Goal: Check status: Check status

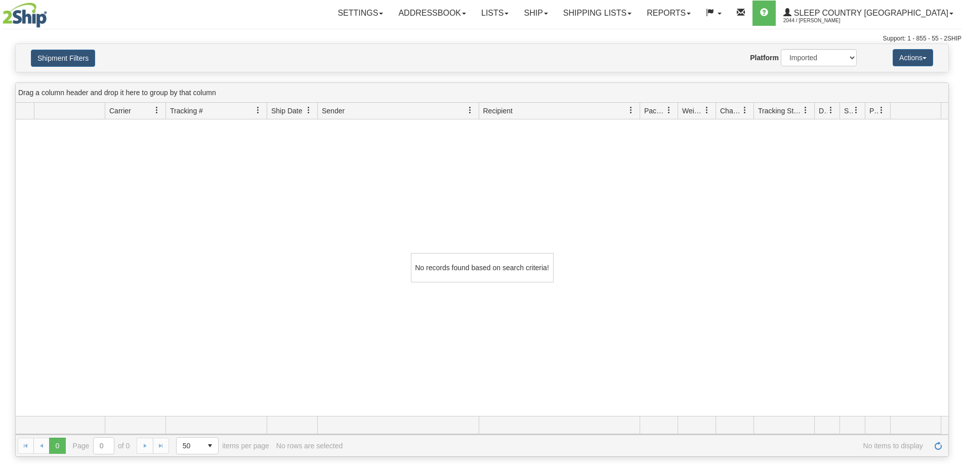
select select "1"
click at [72, 44] on div "Shipment Filters Website Agent Nothing selected Client User Platform 2Ship Impo…" at bounding box center [482, 58] width 932 height 28
click at [72, 54] on button "Shipment Filters" at bounding box center [63, 58] width 64 height 17
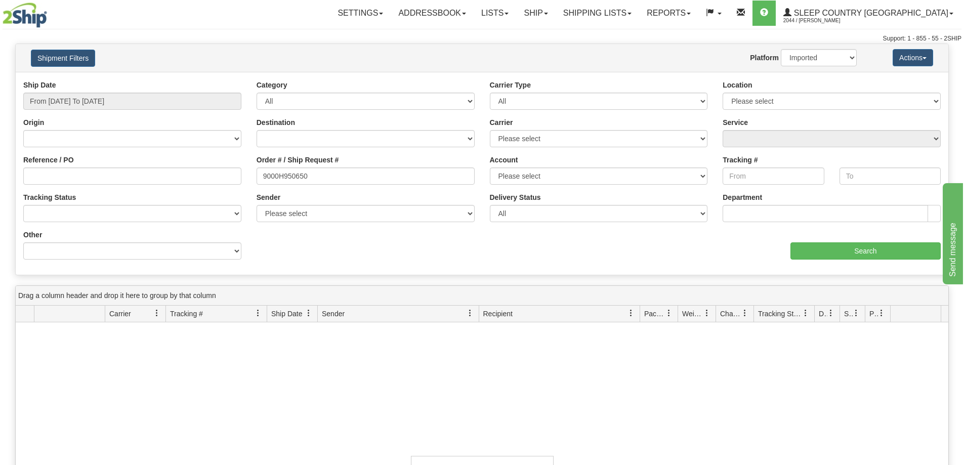
click at [353, 187] on div "Order # / Ship Request # 9000H950650" at bounding box center [365, 173] width 233 height 37
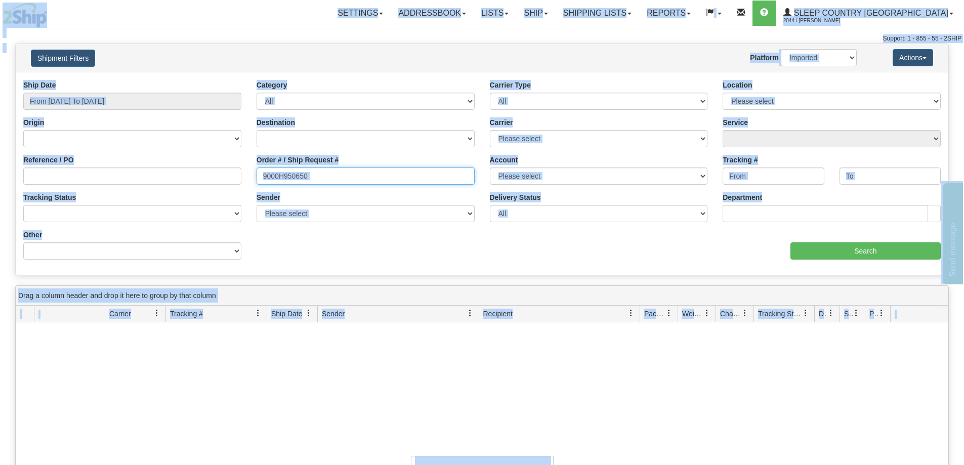
click at [351, 182] on input "9000H950650" at bounding box center [365, 175] width 218 height 17
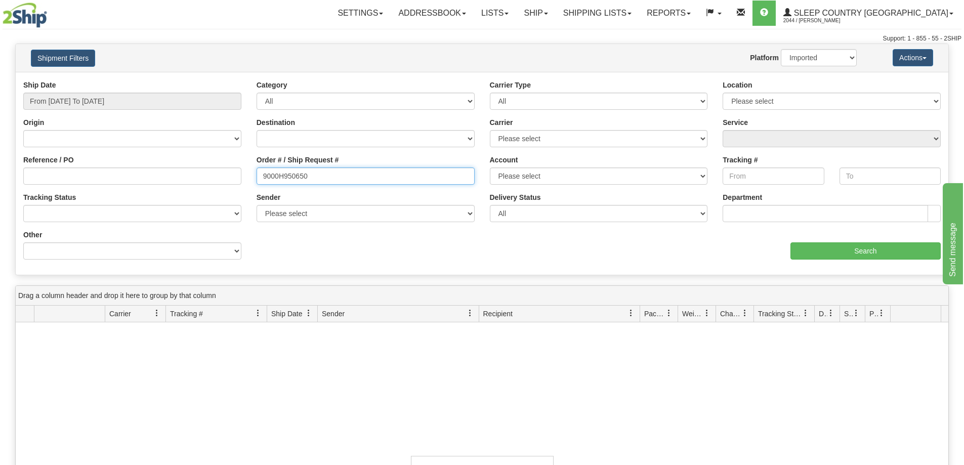
paste input "I031197"
type input "9000I031197"
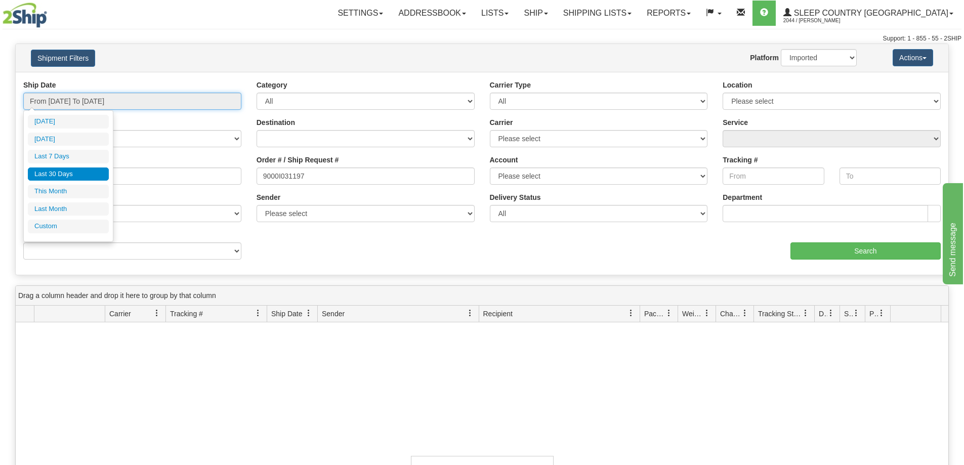
click at [196, 97] on input "From 07/31/2025 To 08/29/2025" at bounding box center [132, 101] width 218 height 17
click at [78, 169] on li "Last 30 Days" at bounding box center [68, 174] width 81 height 14
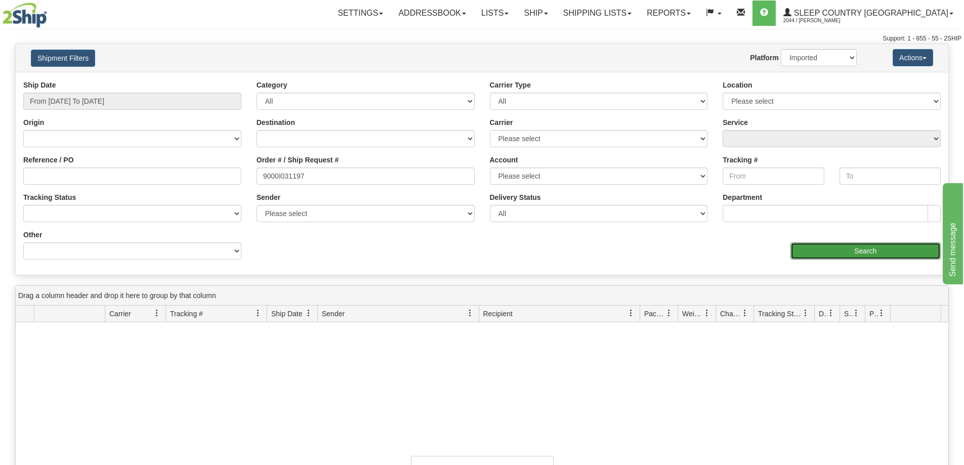
click at [826, 249] on input "Search" at bounding box center [865, 250] width 150 height 17
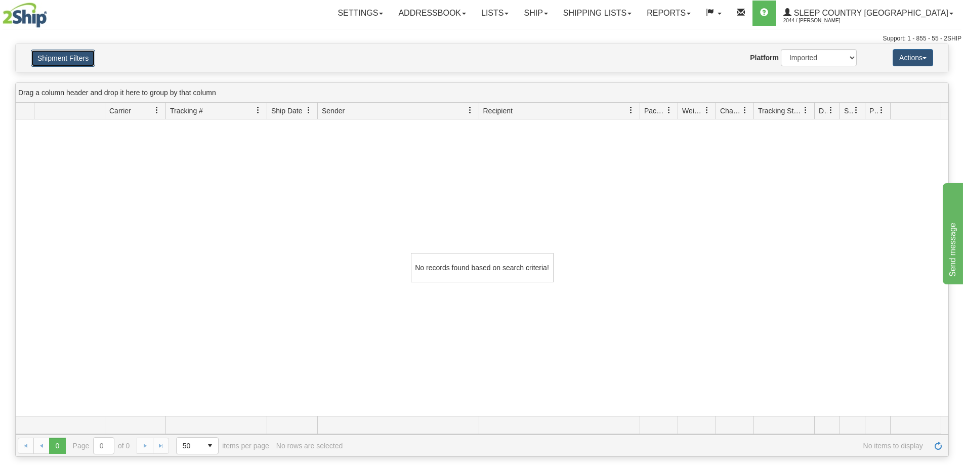
click at [72, 56] on button "Shipment Filters" at bounding box center [63, 58] width 64 height 17
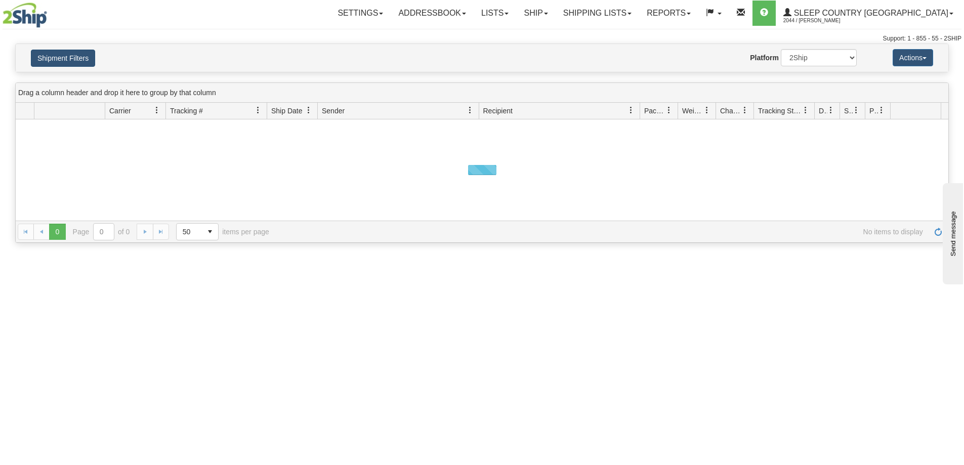
click at [71, 60] on button "Shipment Filters" at bounding box center [63, 58] width 64 height 17
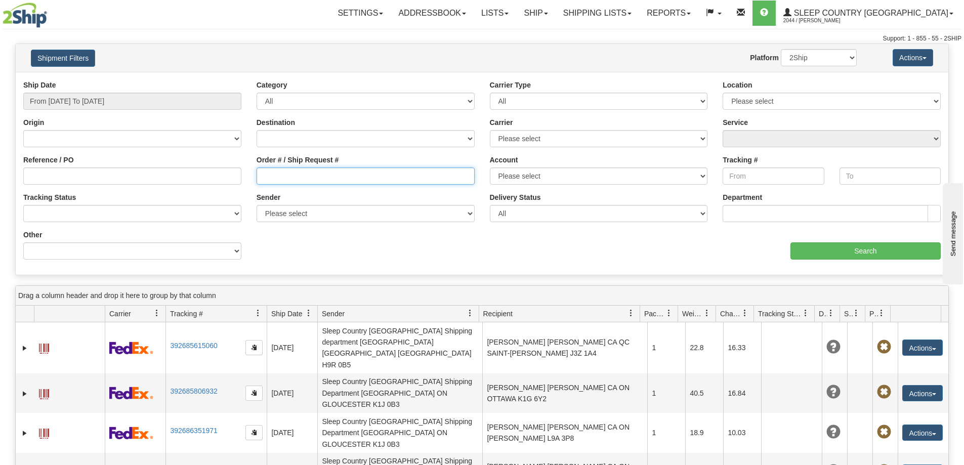
click at [278, 172] on input "Order # / Ship Request #" at bounding box center [365, 175] width 218 height 17
paste input "9000I031197"
type input "9000I031197"
click at [180, 102] on input "From [DATE] To [DATE]" at bounding box center [132, 101] width 218 height 17
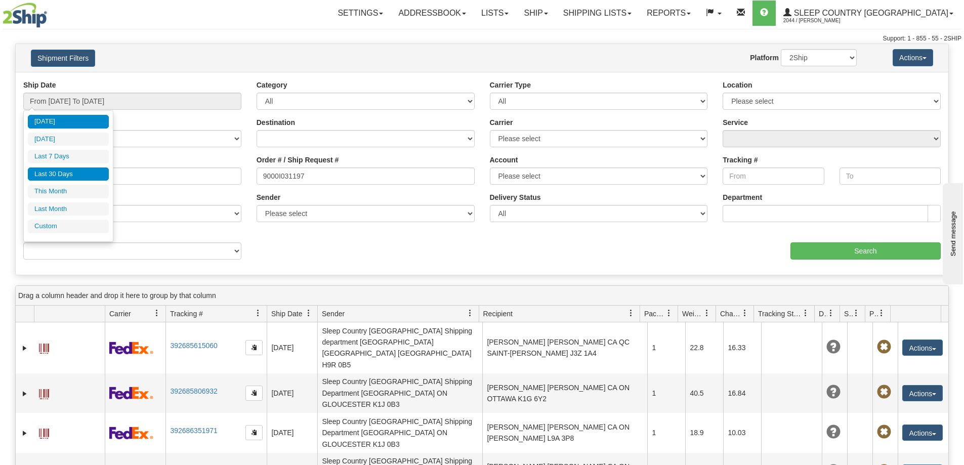
click at [61, 172] on li "Last 30 Days" at bounding box center [68, 174] width 81 height 14
type input "From [DATE] To [DATE]"
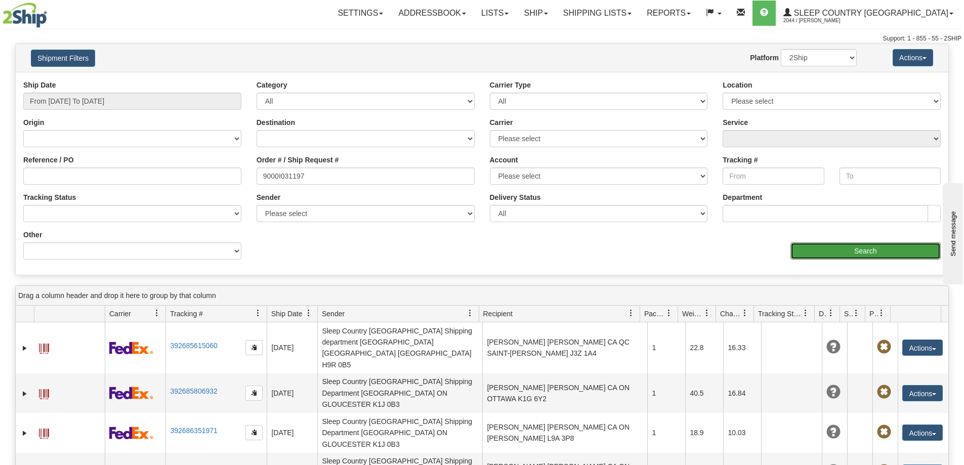
click at [848, 247] on input "Search" at bounding box center [865, 250] width 150 height 17
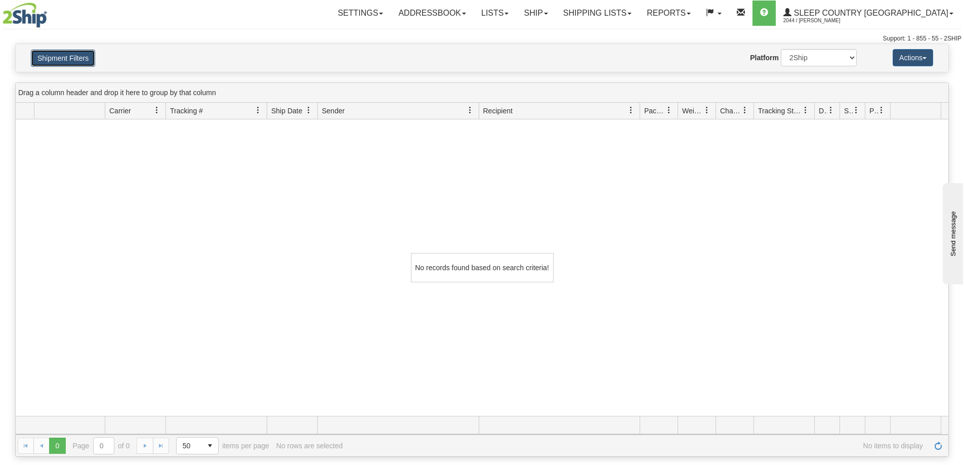
click at [70, 65] on button "Shipment Filters" at bounding box center [63, 58] width 64 height 17
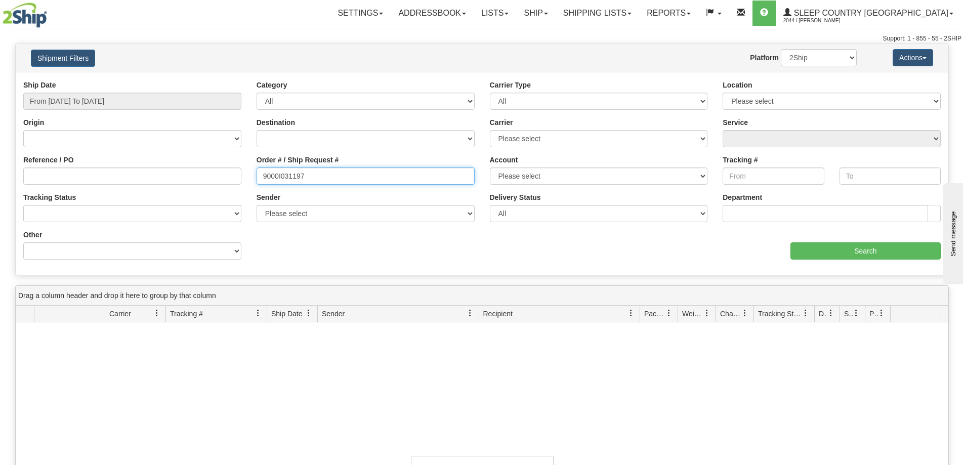
click at [320, 176] on input "9000I031197" at bounding box center [365, 175] width 218 height 17
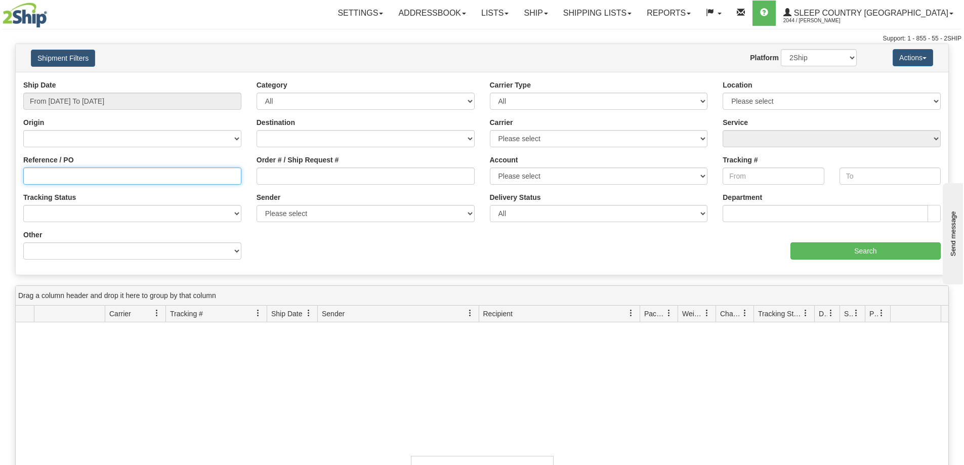
click at [88, 175] on input "Reference / PO" at bounding box center [132, 175] width 218 height 17
paste input "9000I031197"
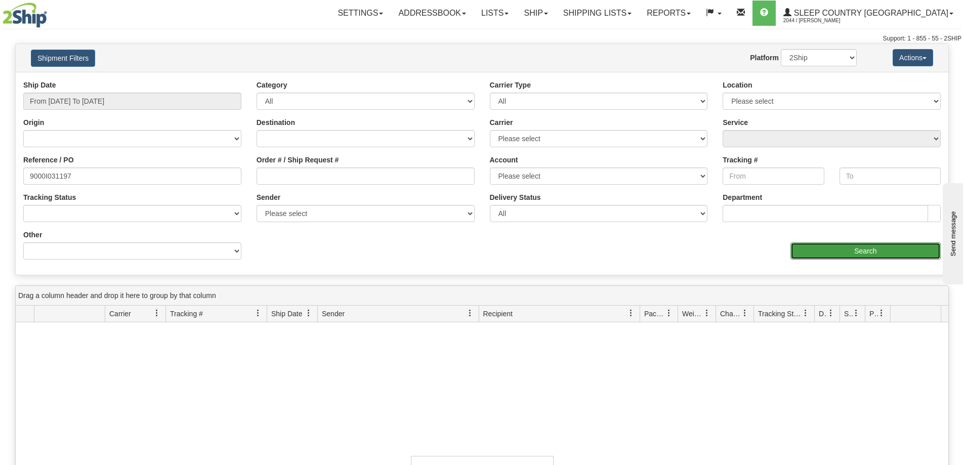
click at [813, 250] on input "Search" at bounding box center [865, 250] width 150 height 17
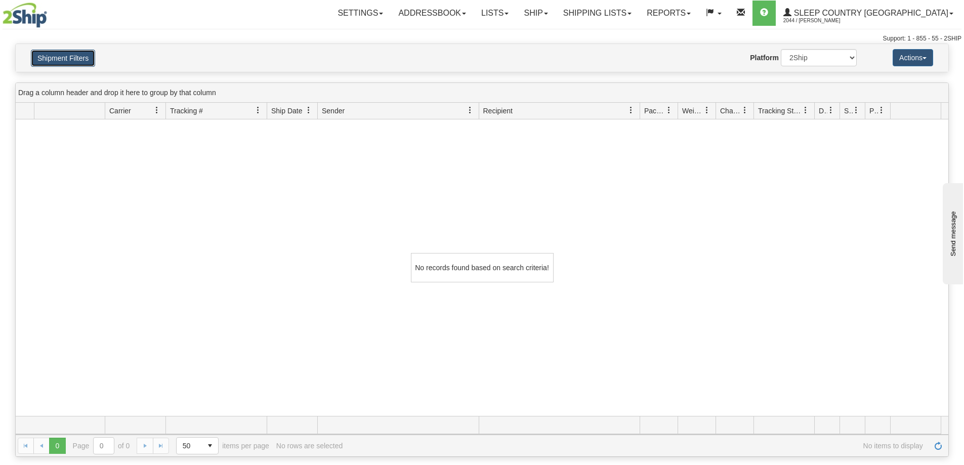
click at [91, 64] on button "Shipment Filters" at bounding box center [63, 58] width 64 height 17
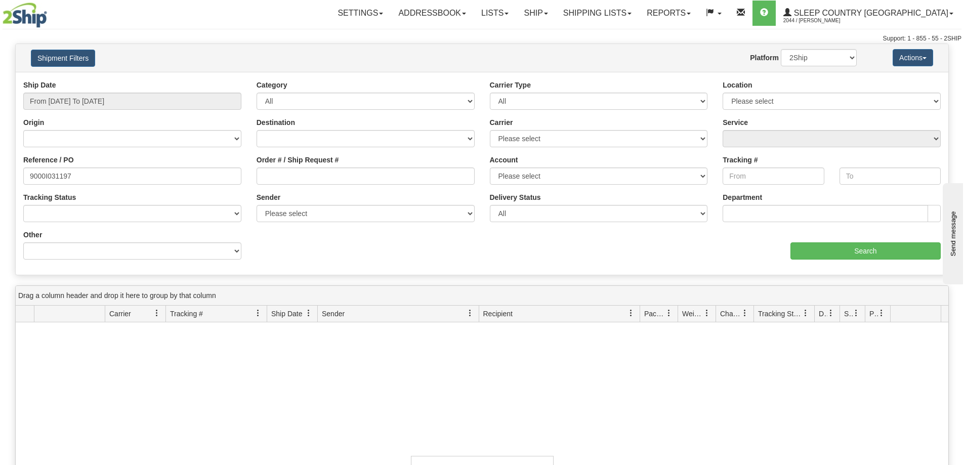
drag, startPoint x: 549, startPoint y: 379, endPoint x: 544, endPoint y: 382, distance: 5.7
click at [548, 382] on div "No records found based on search criteria!" at bounding box center [482, 470] width 932 height 296
drag, startPoint x: 106, startPoint y: 177, endPoint x: 0, endPoint y: 176, distance: 105.7
click at [0, 176] on div "Please wait... × Confirm Delete Delete Cancel × Confirm Delete Yes No Cancel × …" at bounding box center [482, 351] width 964 height 616
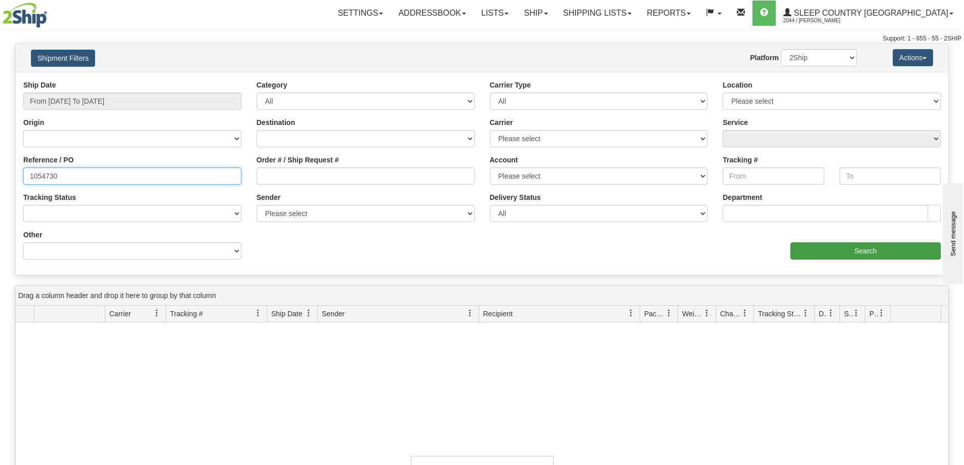
type input "1054730"
click at [815, 259] on input "Search" at bounding box center [865, 250] width 150 height 17
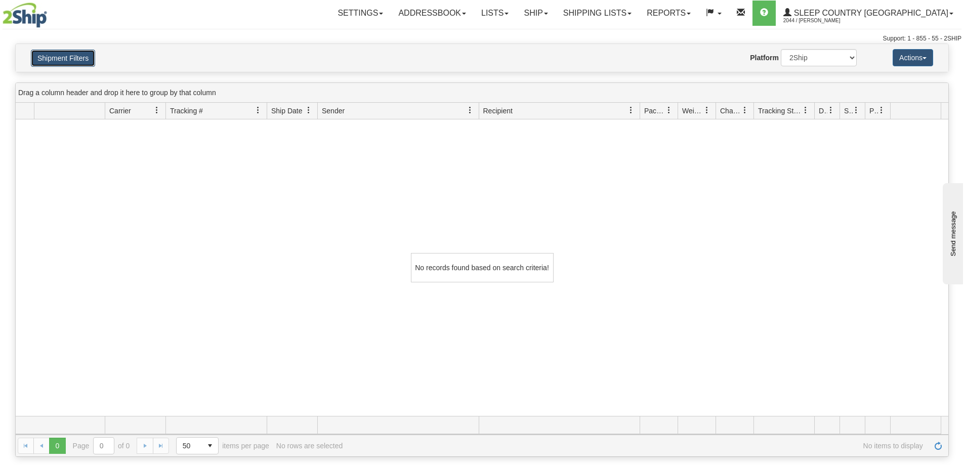
click at [84, 51] on button "Shipment Filters" at bounding box center [63, 58] width 64 height 17
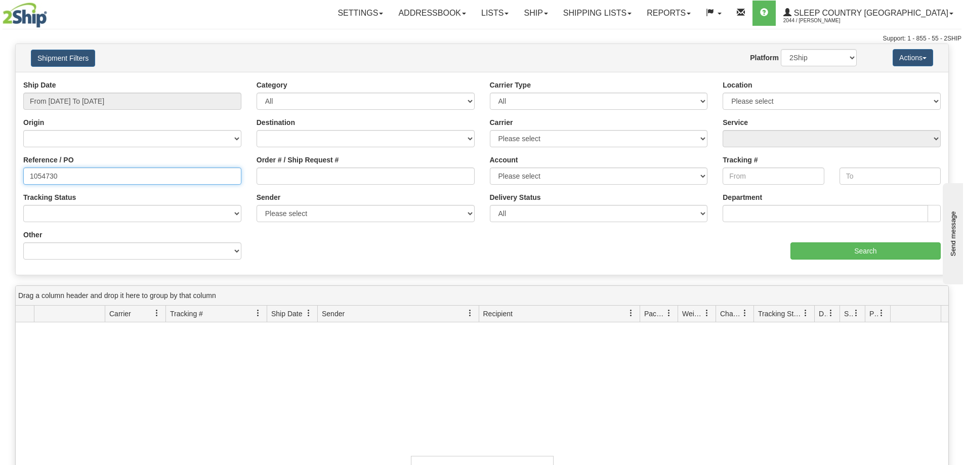
drag, startPoint x: 78, startPoint y: 172, endPoint x: 0, endPoint y: 173, distance: 78.4
click at [0, 173] on div "Please wait... × Confirm Delete Delete Cancel × Confirm Delete Yes No Cancel × …" at bounding box center [482, 351] width 964 height 616
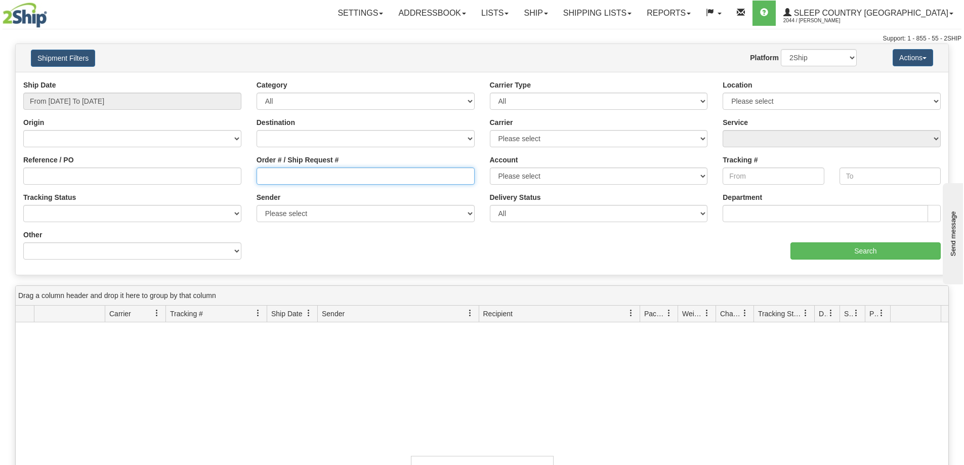
click at [352, 179] on input "Order # / Ship Request #" at bounding box center [365, 175] width 218 height 17
paste input "1054730"
type input "1054730"
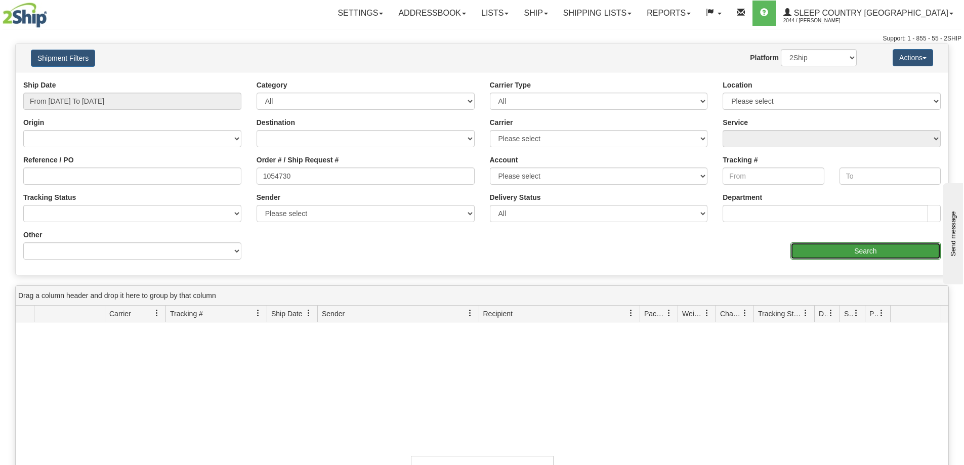
click at [840, 250] on input "Search" at bounding box center [865, 250] width 150 height 17
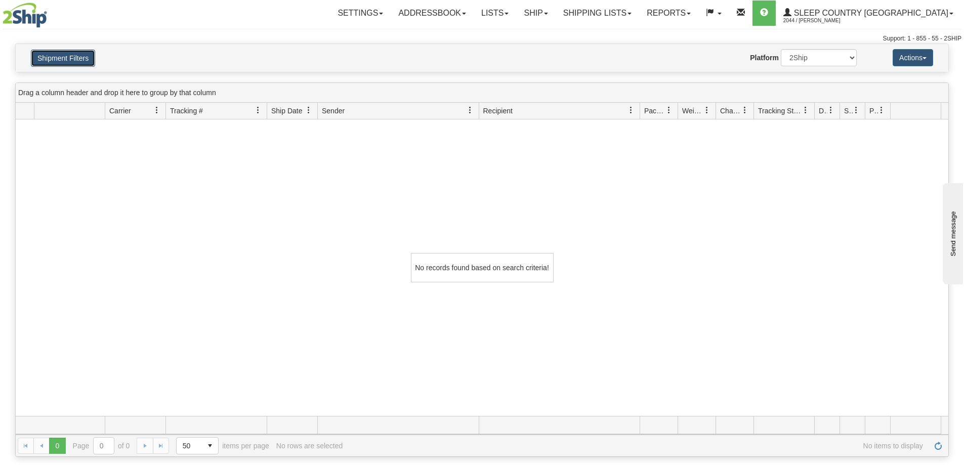
click at [69, 59] on button "Shipment Filters" at bounding box center [63, 58] width 64 height 17
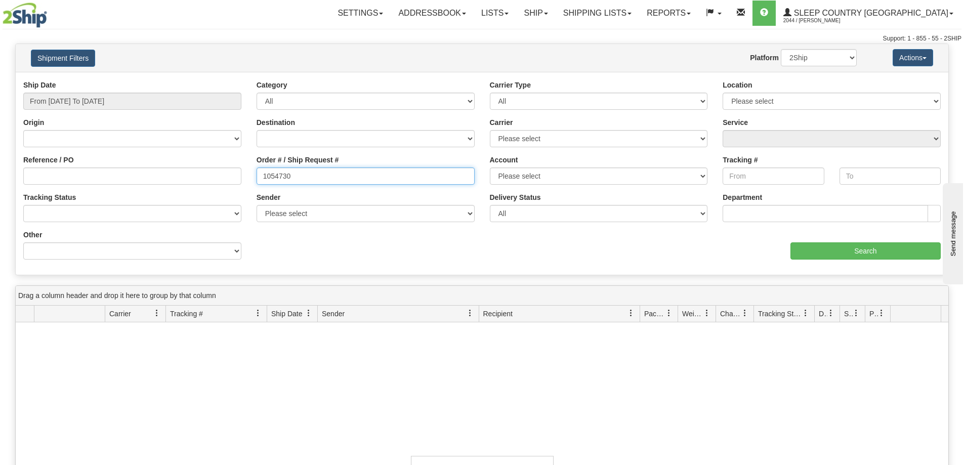
drag, startPoint x: 339, startPoint y: 176, endPoint x: 147, endPoint y: 178, distance: 192.2
click at [147, 80] on div "Reference / PO Order # / Ship Request # 1054730 Account Please select [GEOGRAPH…" at bounding box center [482, 80] width 932 height 0
drag, startPoint x: 167, startPoint y: 374, endPoint x: 181, endPoint y: 333, distance: 42.5
click at [167, 374] on div "No records found based on search criteria!" at bounding box center [482, 470] width 932 height 296
